Goal: Information Seeking & Learning: Find specific page/section

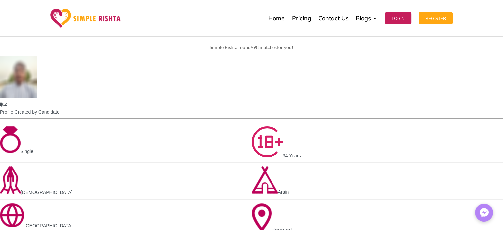
scroll to position [33, 0]
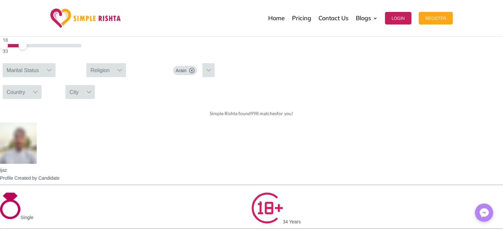
drag, startPoint x: 123, startPoint y: 123, endPoint x: 94, endPoint y: 119, distance: 28.9
click at [27, 50] on span at bounding box center [23, 45] width 8 height 8
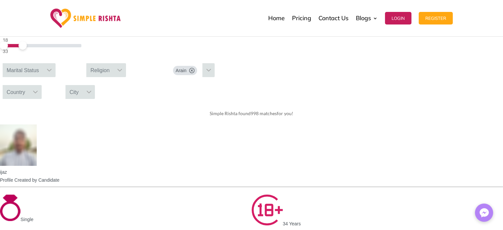
click at [19, 20] on img at bounding box center [11, 13] width 13 height 15
click at [43, 77] on div "Marital Status" at bounding box center [23, 70] width 40 height 14
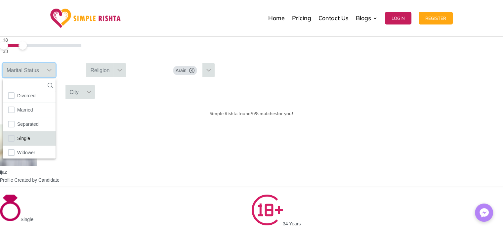
scroll to position [10, 0]
click at [30, 139] on span "Single" at bounding box center [23, 135] width 13 height 9
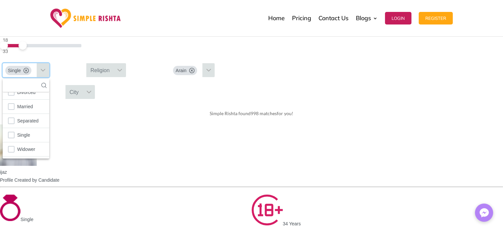
click at [113, 77] on div "Religion" at bounding box center [99, 70] width 27 height 14
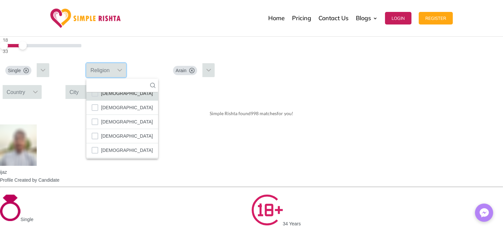
scroll to position [38, 0]
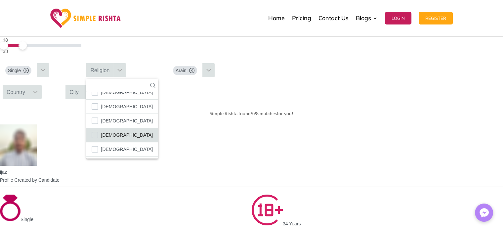
click at [153, 139] on span "[DEMOGRAPHIC_DATA]" at bounding box center [127, 135] width 52 height 9
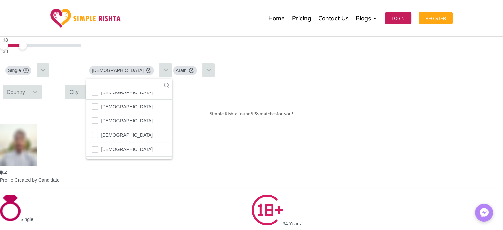
click at [29, 99] on div "Country" at bounding box center [16, 92] width 26 height 14
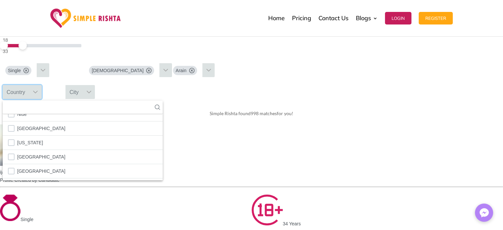
scroll to position [2344, 0]
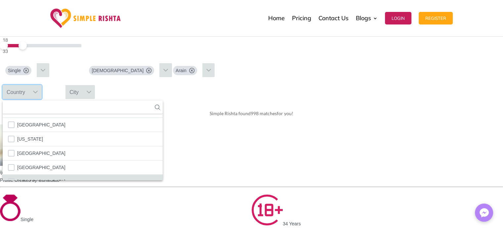
click at [65, 186] on span "[GEOGRAPHIC_DATA]" at bounding box center [41, 181] width 48 height 9
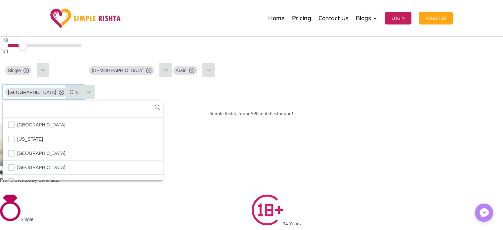
click at [83, 99] on div "City" at bounding box center [73, 92] width 17 height 14
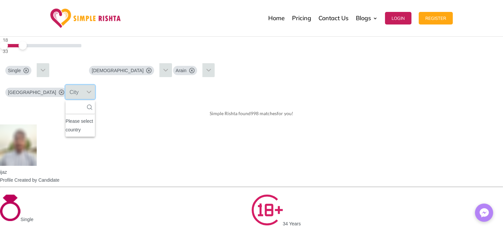
click at [83, 99] on div "City" at bounding box center [73, 92] width 17 height 14
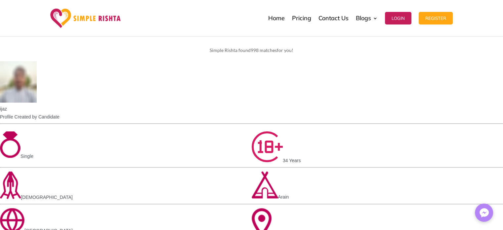
scroll to position [99, 0]
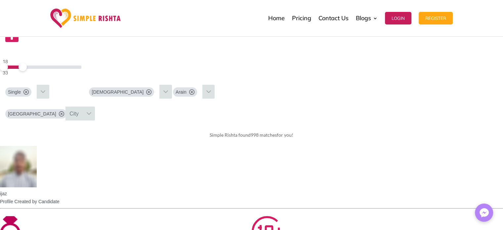
scroll to position [0, 0]
